Goal: Task Accomplishment & Management: Use online tool/utility

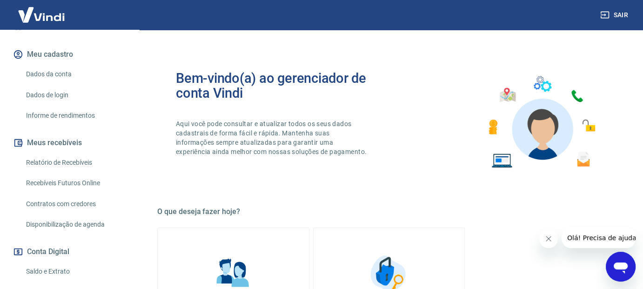
scroll to position [140, 0]
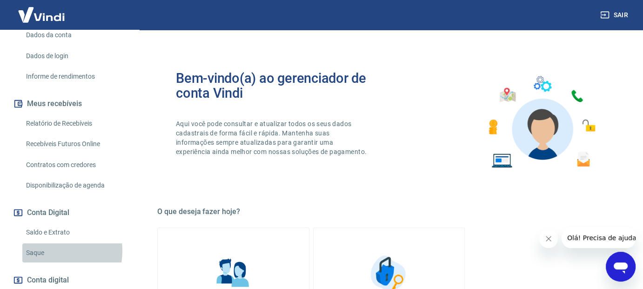
click at [45, 250] on link "Saque" at bounding box center [75, 252] width 106 height 19
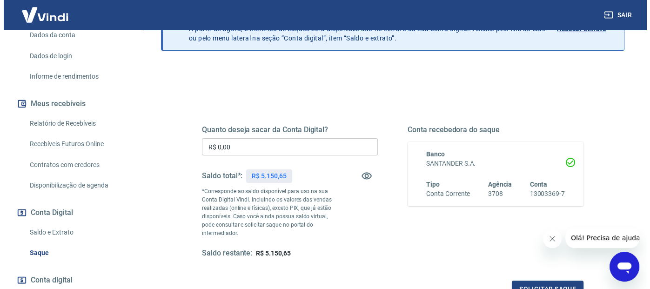
scroll to position [93, 0]
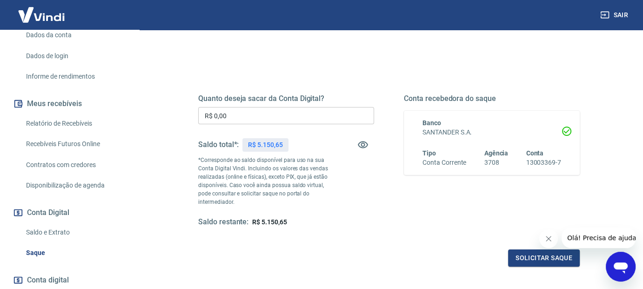
click at [312, 120] on input "R$ 0,00" at bounding box center [286, 115] width 176 height 17
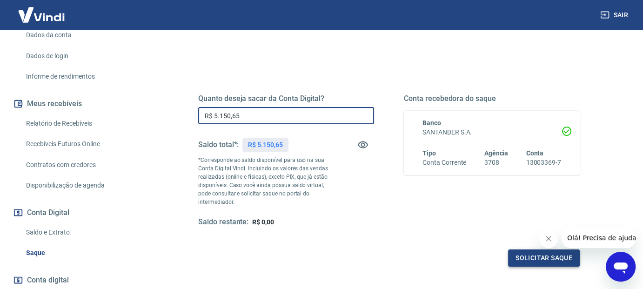
type input "R$ 5.150,65"
click at [526, 259] on button "Solicitar saque" at bounding box center [544, 257] width 72 height 17
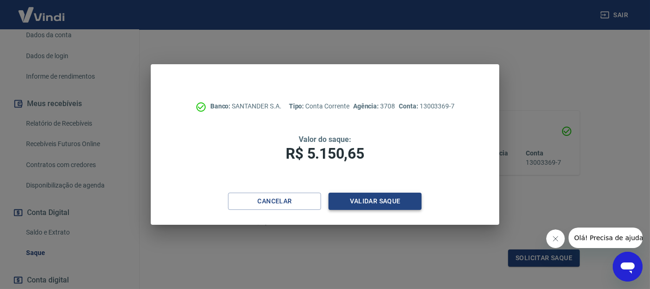
click at [406, 203] on button "Validar saque" at bounding box center [374, 201] width 93 height 17
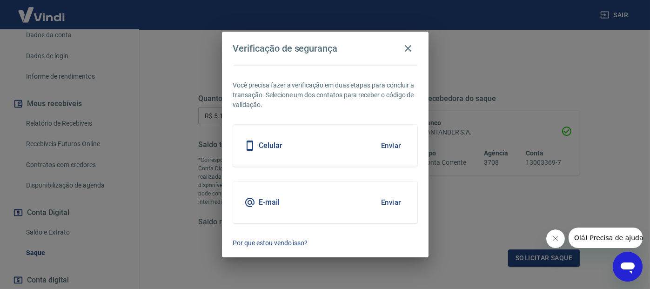
click at [394, 144] on button "Enviar" at bounding box center [391, 146] width 30 height 20
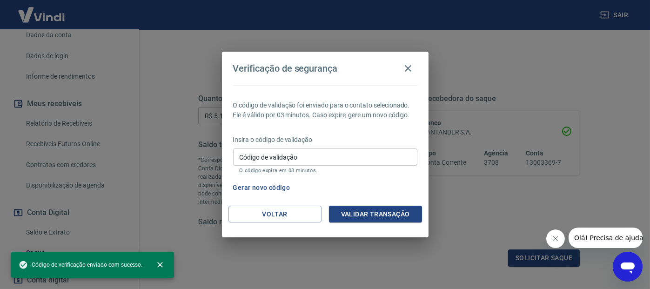
click at [367, 158] on input "Código de validação" at bounding box center [325, 156] width 184 height 17
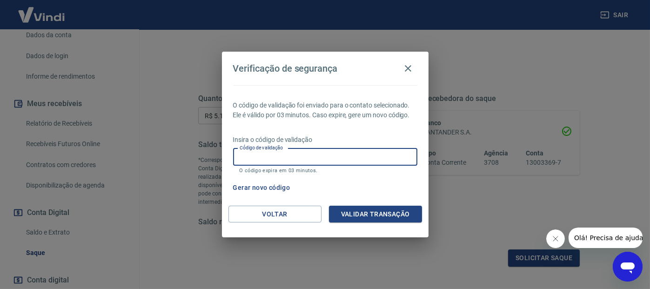
click at [374, 155] on input "Código de validação" at bounding box center [325, 156] width 184 height 17
type input "891139"
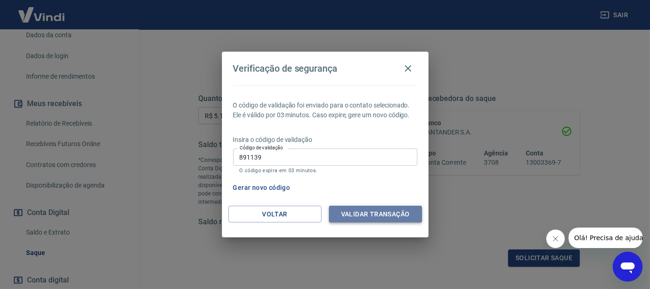
click at [363, 212] on button "Validar transação" at bounding box center [375, 214] width 93 height 17
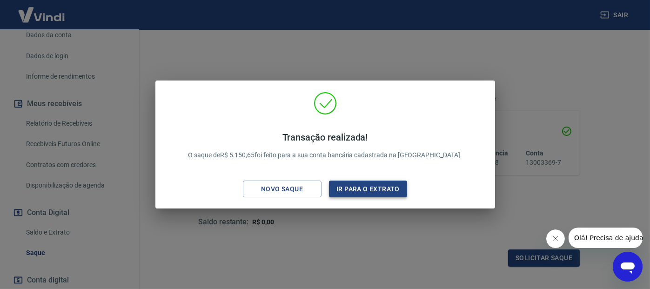
click at [375, 186] on button "Ir para o extrato" at bounding box center [368, 188] width 79 height 17
